Goal: Book appointment/travel/reservation

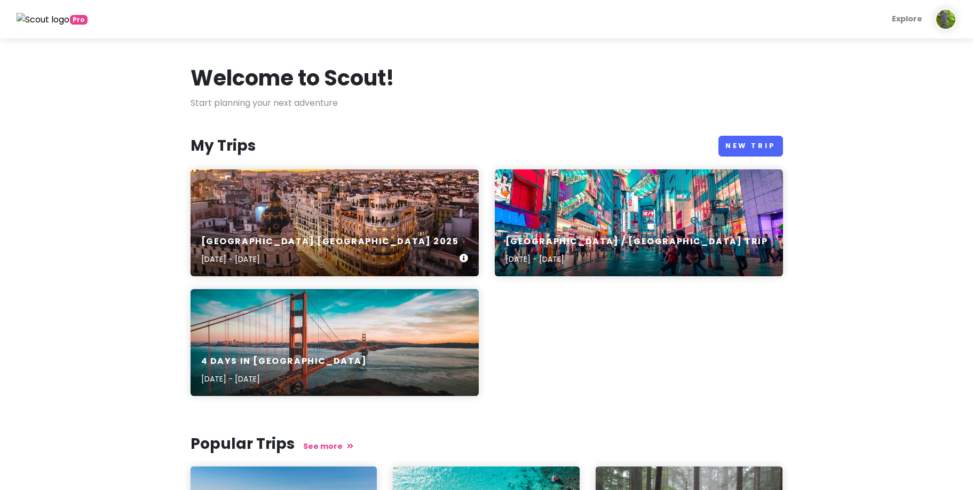
click at [300, 243] on h6 "[GEOGRAPHIC_DATA] [GEOGRAPHIC_DATA] 2025" at bounding box center [330, 241] width 258 height 11
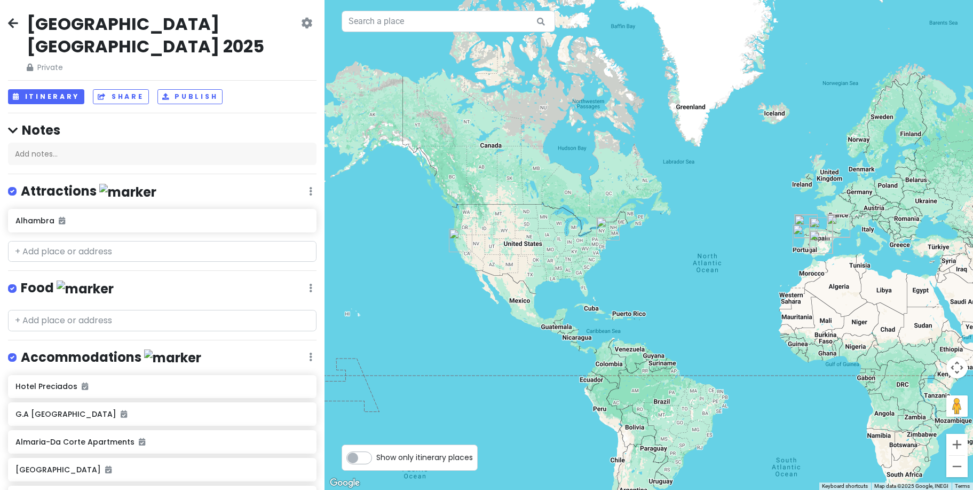
click at [14, 21] on icon at bounding box center [13, 23] width 10 height 9
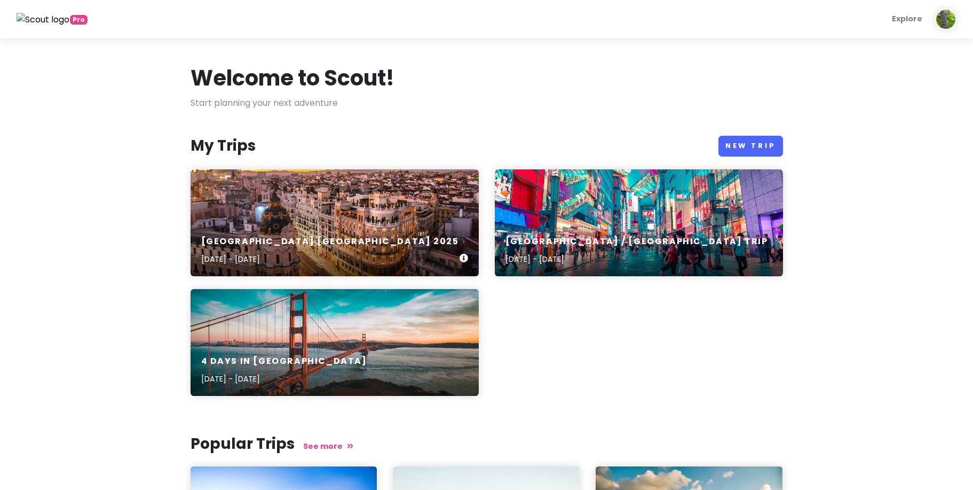
click at [320, 185] on div "[GEOGRAPHIC_DATA] [GEOGRAPHIC_DATA] [DATE], 2025 - [DATE]" at bounding box center [335, 222] width 288 height 107
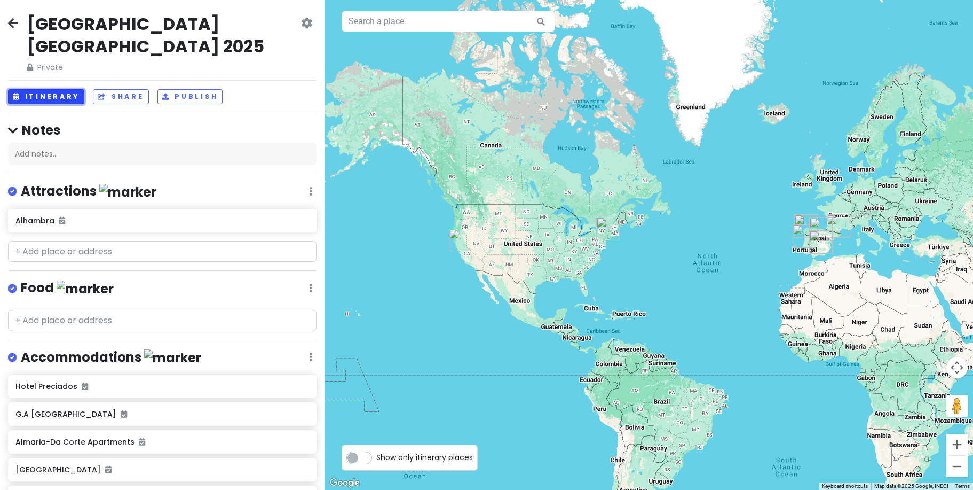
click at [57, 89] on button "Itinerary" at bounding box center [46, 96] width 76 height 15
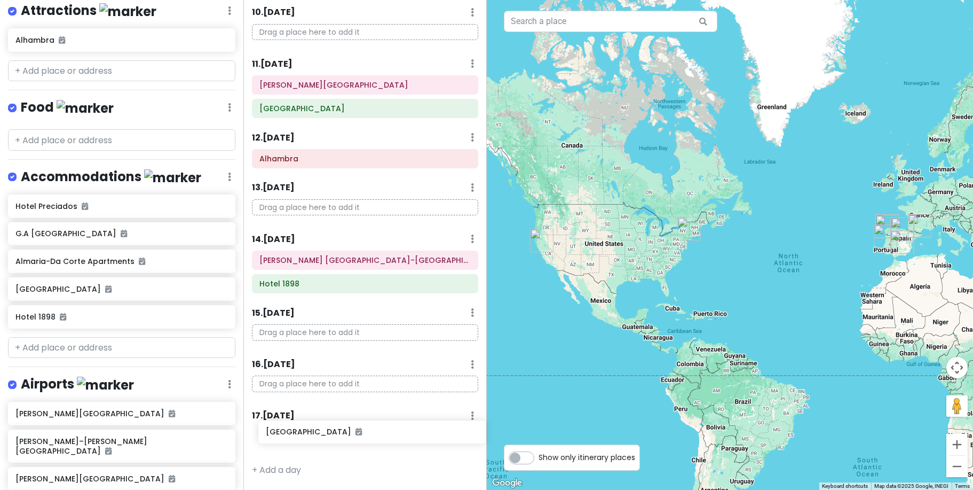
scroll to position [573, 0]
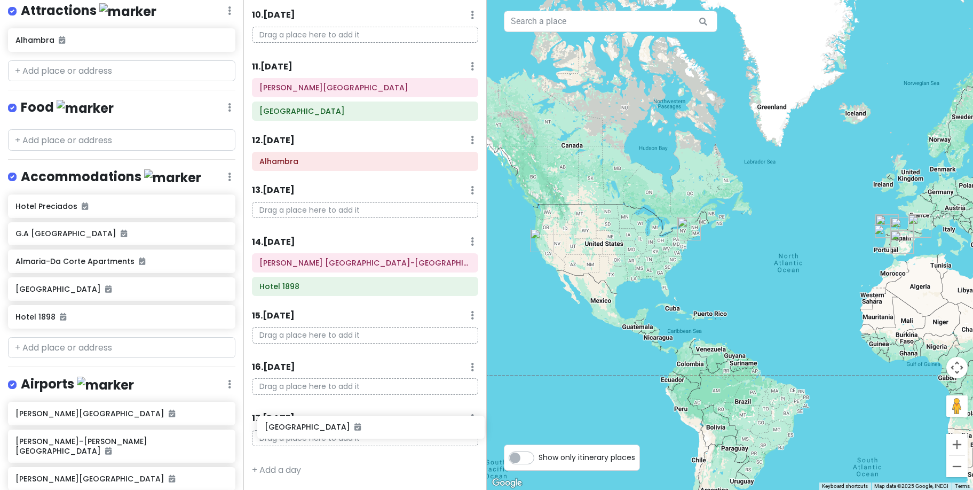
drag, startPoint x: 111, startPoint y: 345, endPoint x: 359, endPoint y: 428, distance: 261.5
click at [360, 428] on div "[GEOGRAPHIC_DATA] [GEOGRAPHIC_DATA] 2025 Private Change Dates Make a Copy Delet…" at bounding box center [486, 245] width 973 height 490
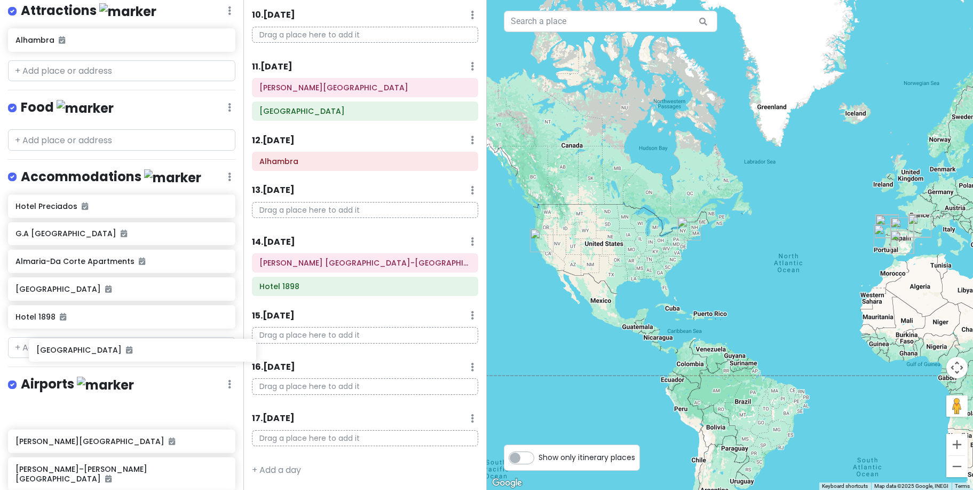
scroll to position [231, 0]
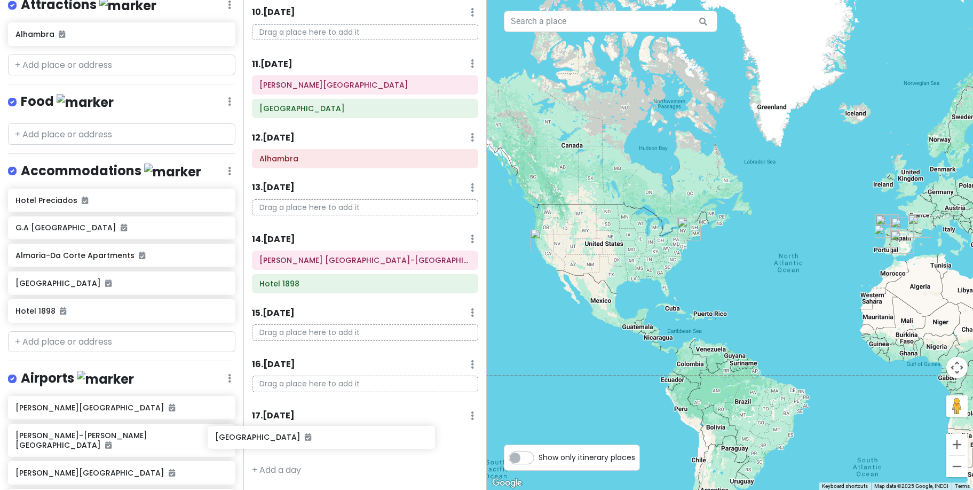
drag, startPoint x: 154, startPoint y: 358, endPoint x: 335, endPoint y: 449, distance: 203.0
click at [335, 449] on div "[GEOGRAPHIC_DATA] [GEOGRAPHIC_DATA] 2025 Private Change Dates Make a Copy Delet…" at bounding box center [486, 245] width 973 height 490
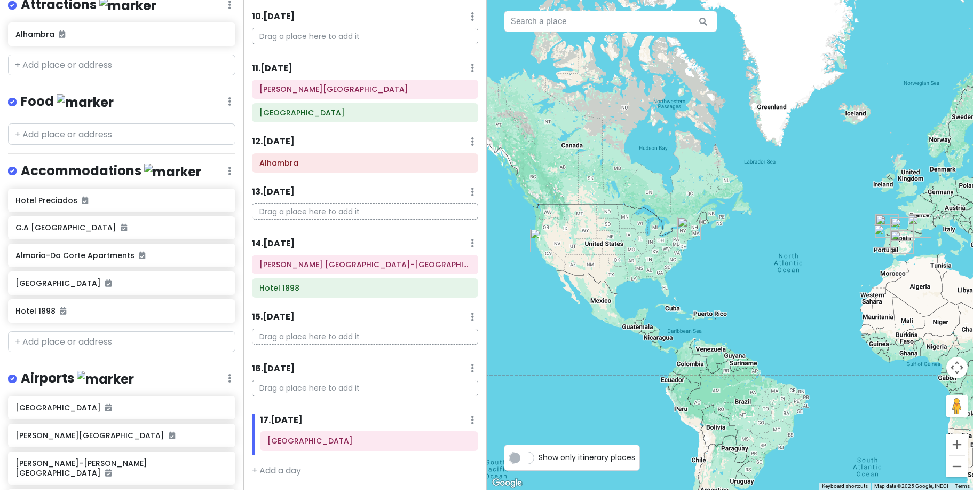
scroll to position [0, 0]
